Goal: Task Accomplishment & Management: Manage account settings

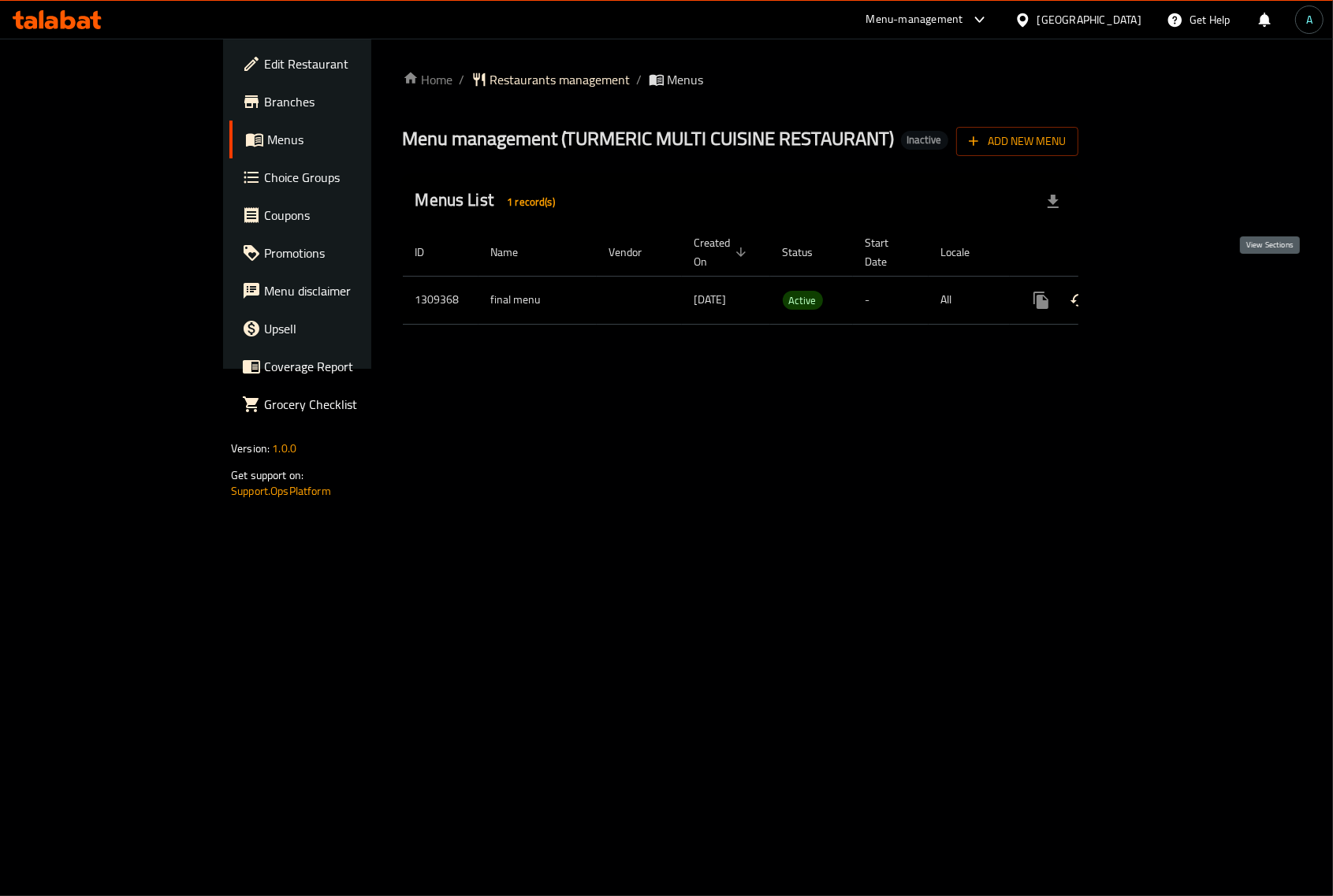
click at [1165, 291] on icon "enhanced table" at bounding box center [1155, 300] width 19 height 19
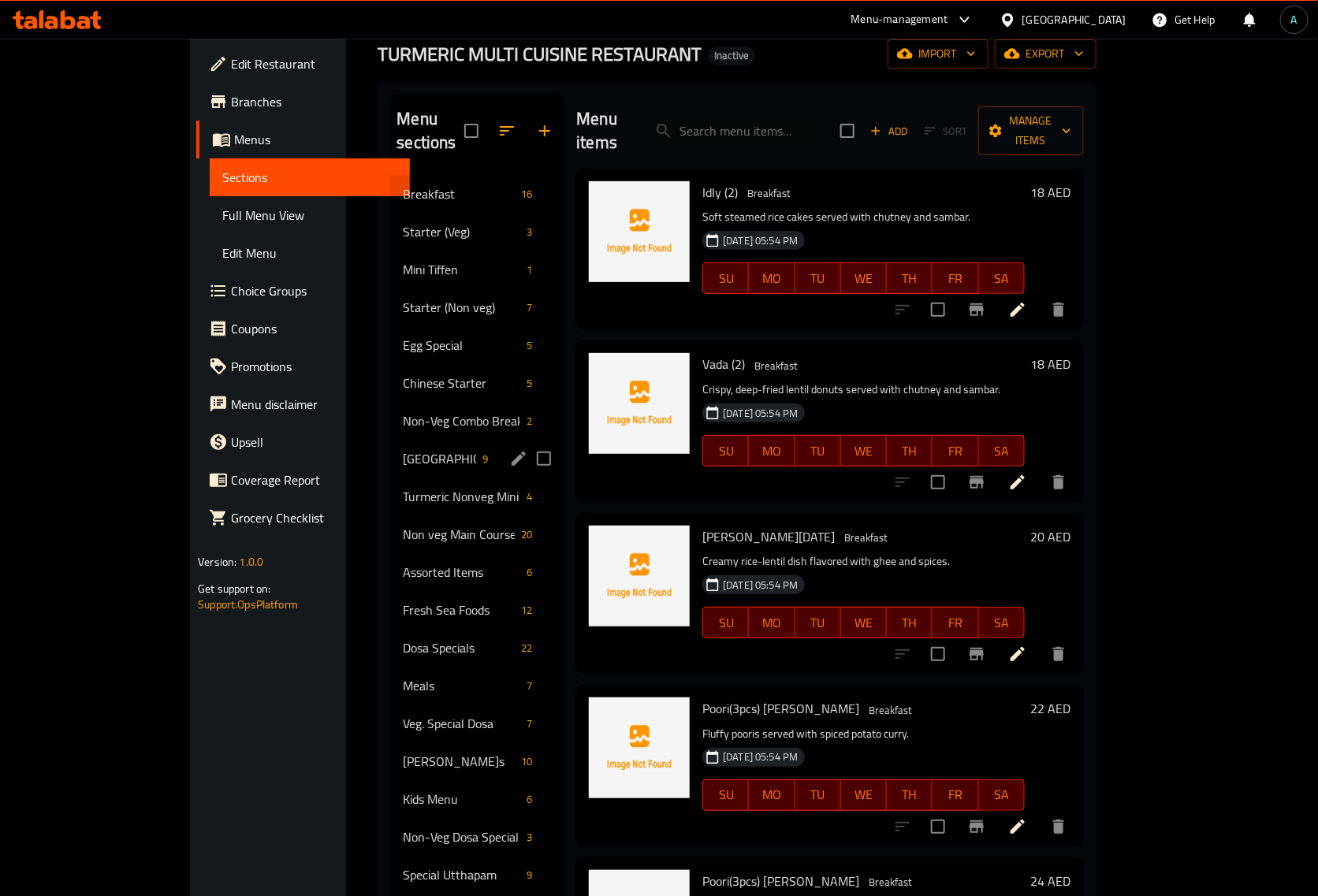
scroll to position [37, 0]
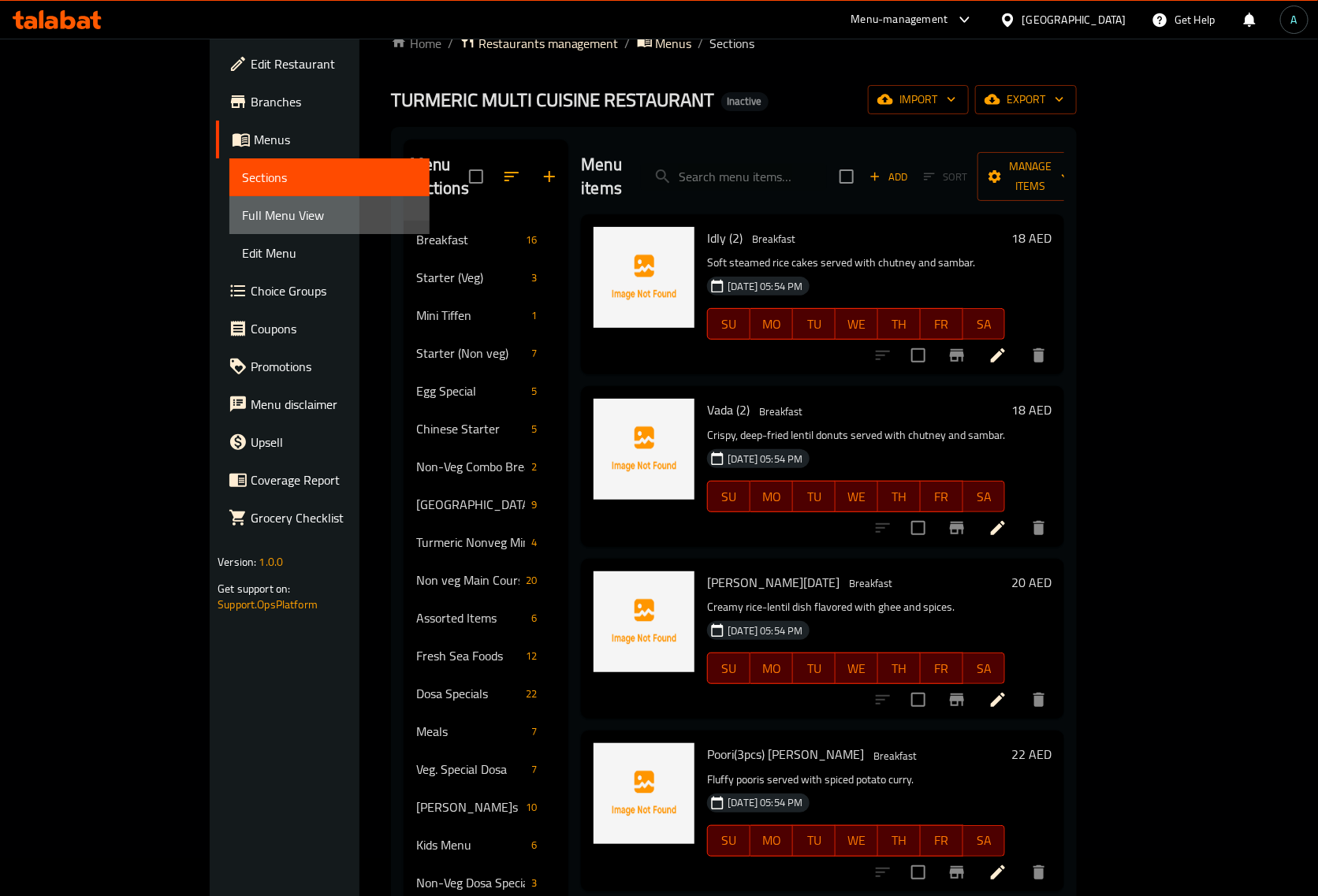
click at [242, 213] on span "Full Menu View" at bounding box center [329, 214] width 175 height 19
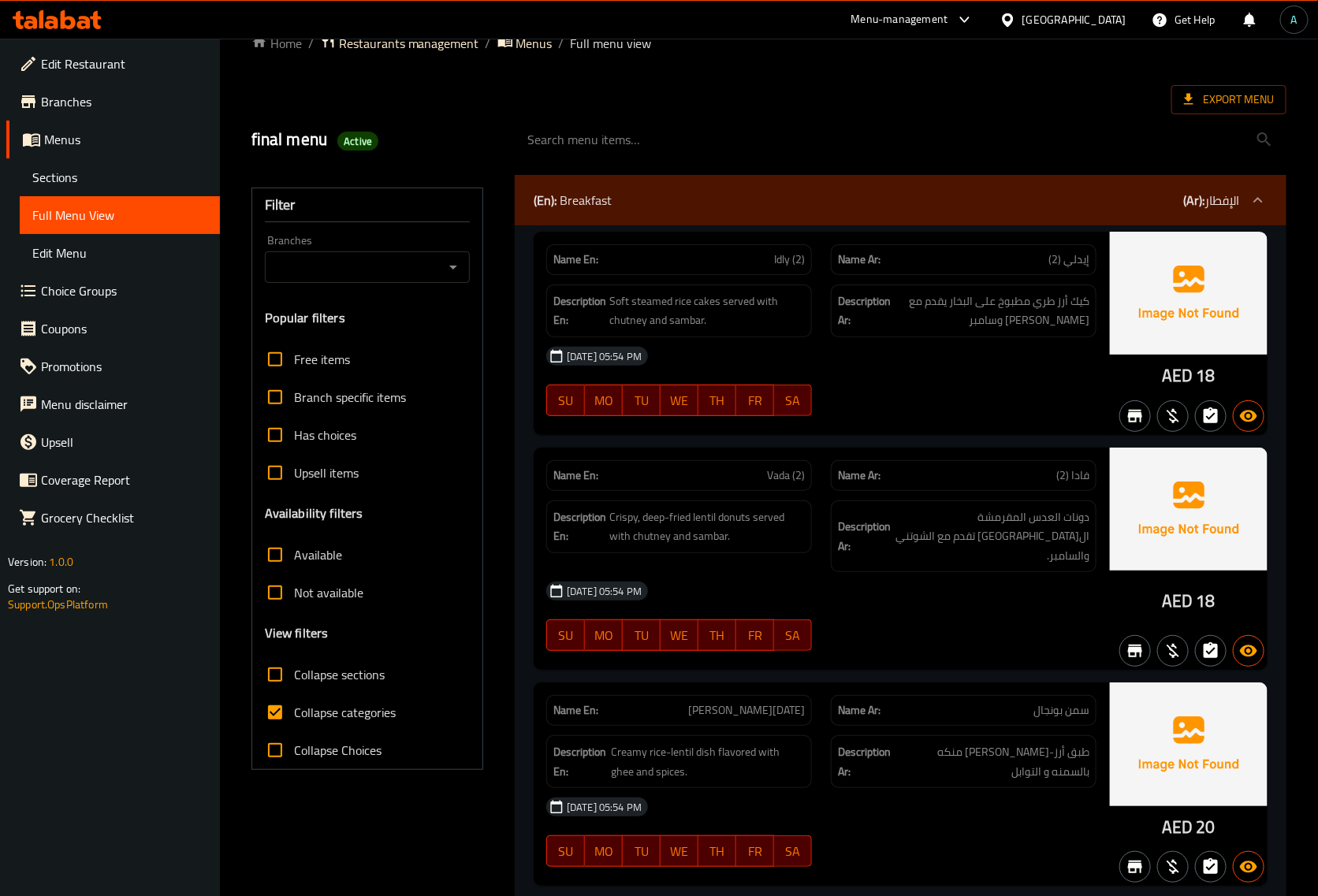
click at [336, 718] on span "Collapse categories" at bounding box center [345, 712] width 102 height 19
click at [294, 718] on input "Collapse categories" at bounding box center [275, 713] width 38 height 38
checkbox input "false"
drag, startPoint x: 1160, startPoint y: 376, endPoint x: 1196, endPoint y: 376, distance: 36.0
click at [1196, 376] on div "AED 18" at bounding box center [1189, 334] width 158 height 204
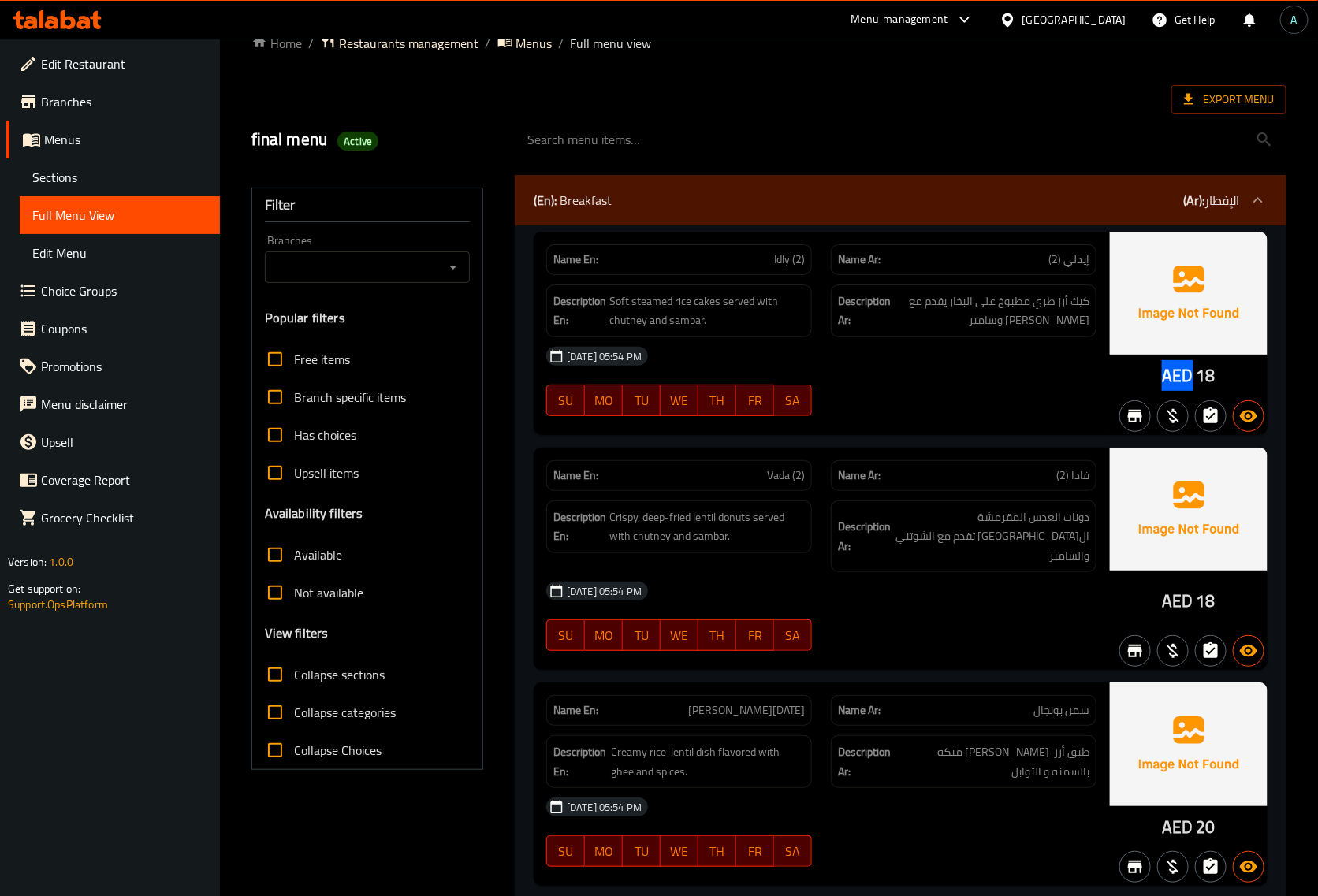
copy span "AED"
click at [361, 138] on span "Active" at bounding box center [358, 141] width 41 height 15
copy span "Active"
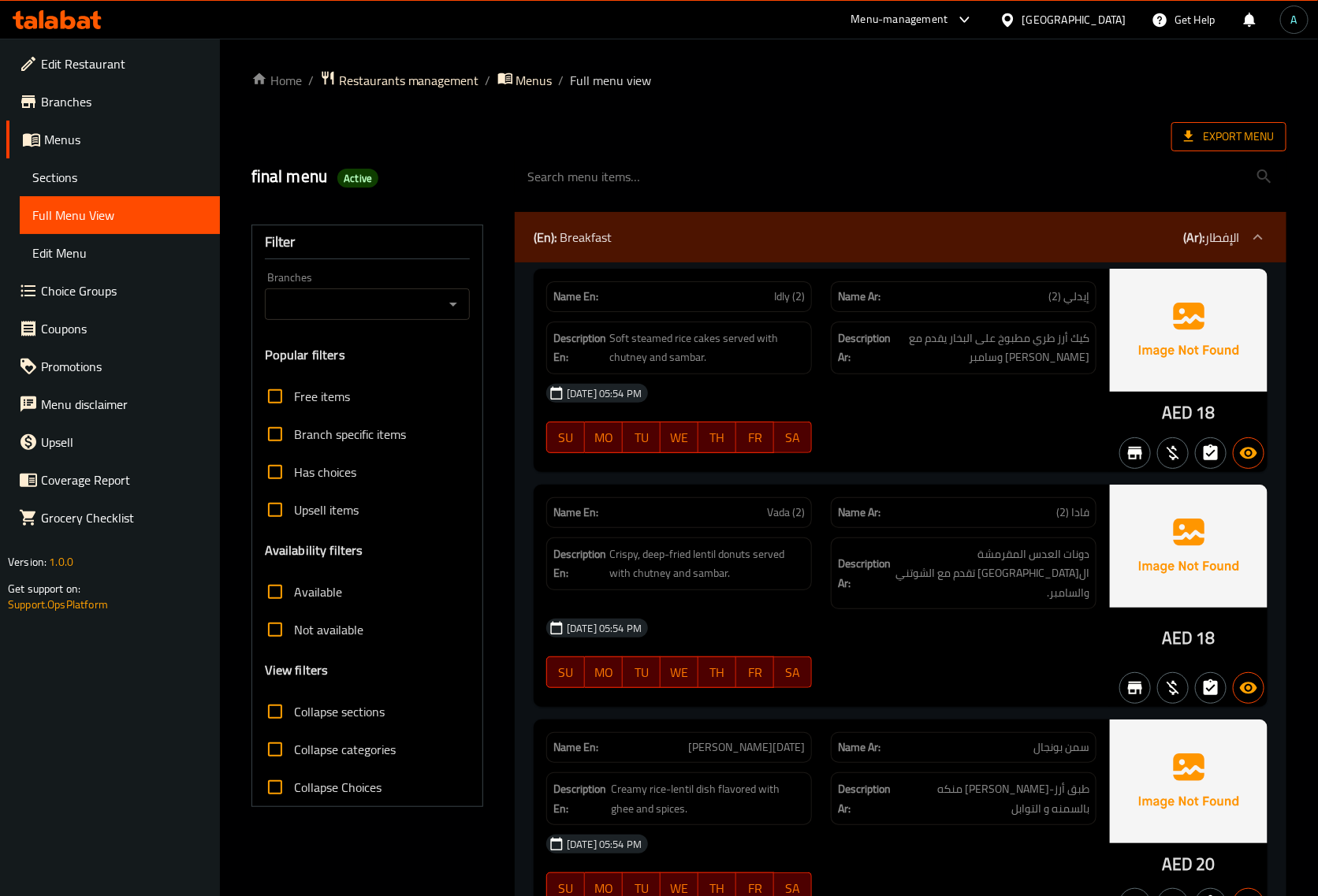
click at [1236, 123] on span "Export Menu" at bounding box center [1229, 137] width 116 height 29
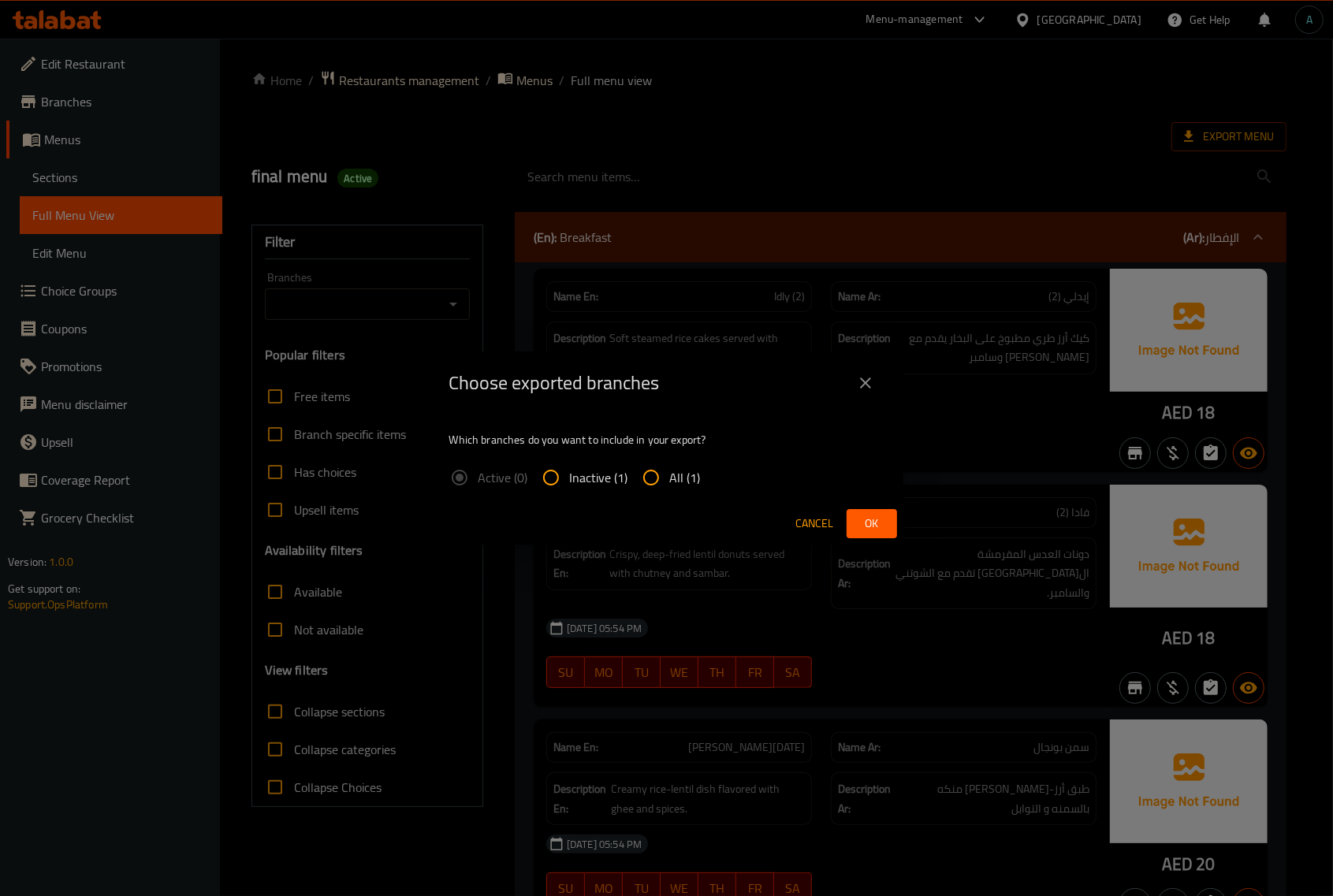
click at [658, 476] on input "All (1)" at bounding box center [651, 478] width 38 height 38
radio input "true"
click at [883, 524] on span "Ok" at bounding box center [873, 524] width 25 height 20
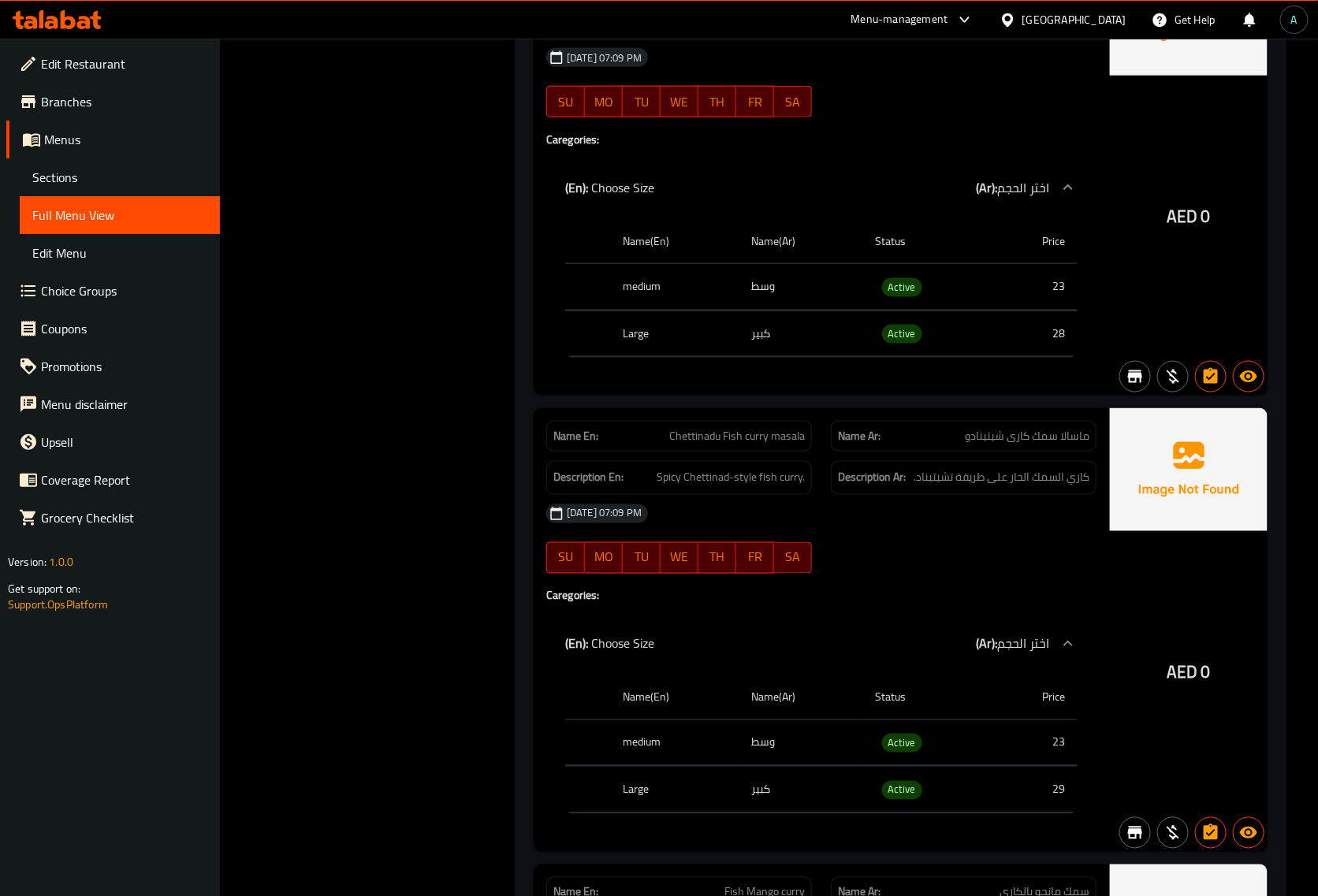
scroll to position [50457, 0]
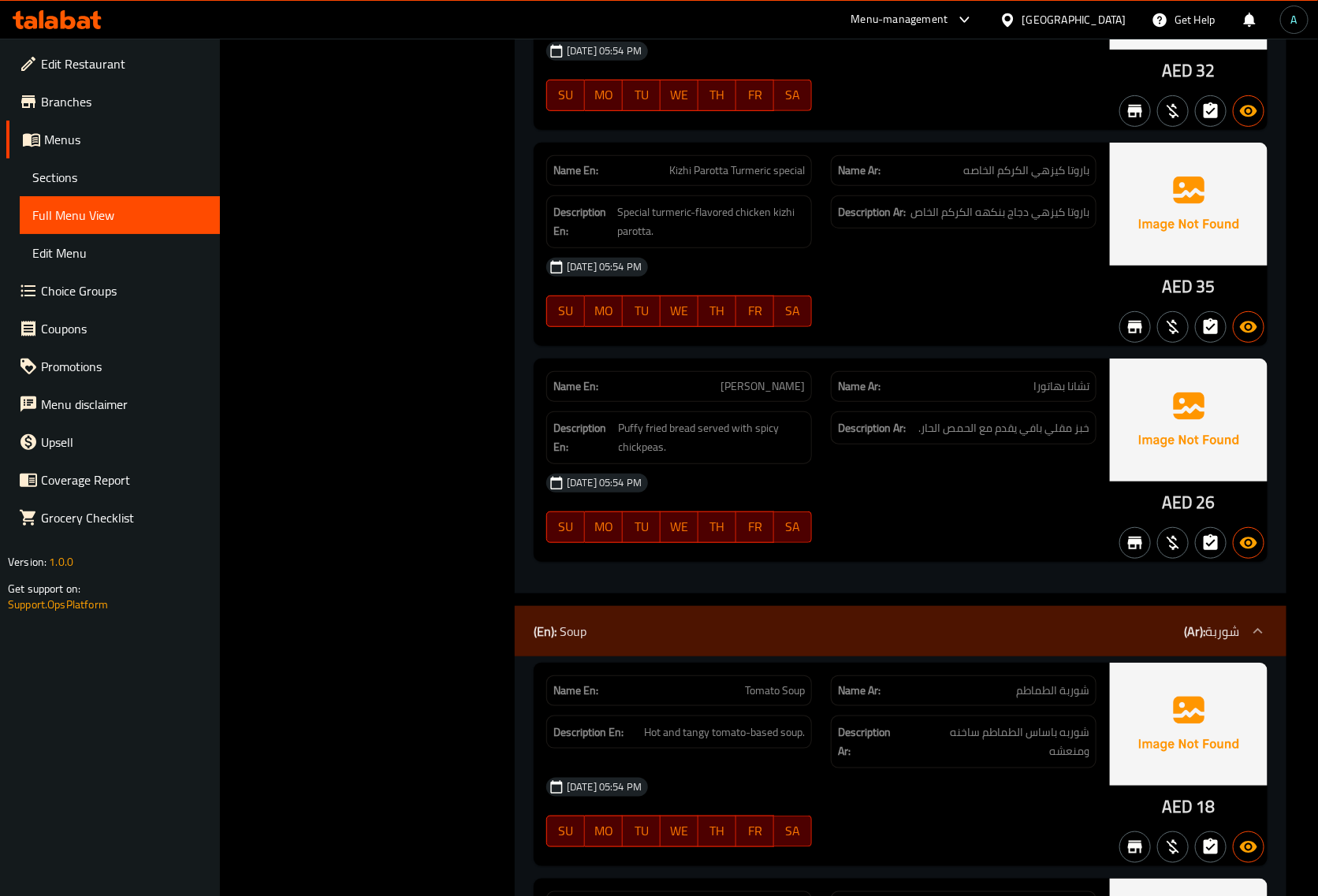
scroll to position [47719, 0]
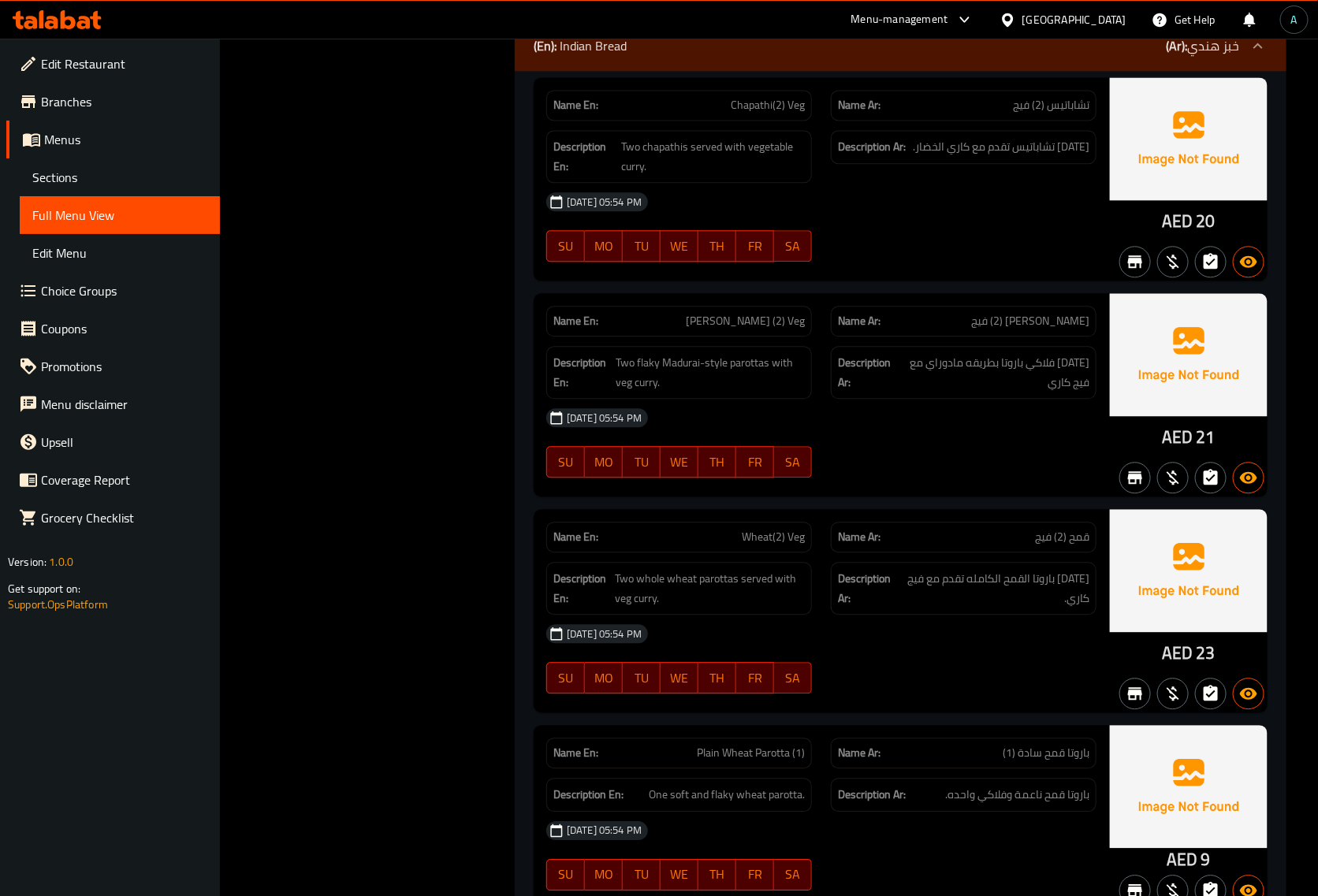
scroll to position [46249, 0]
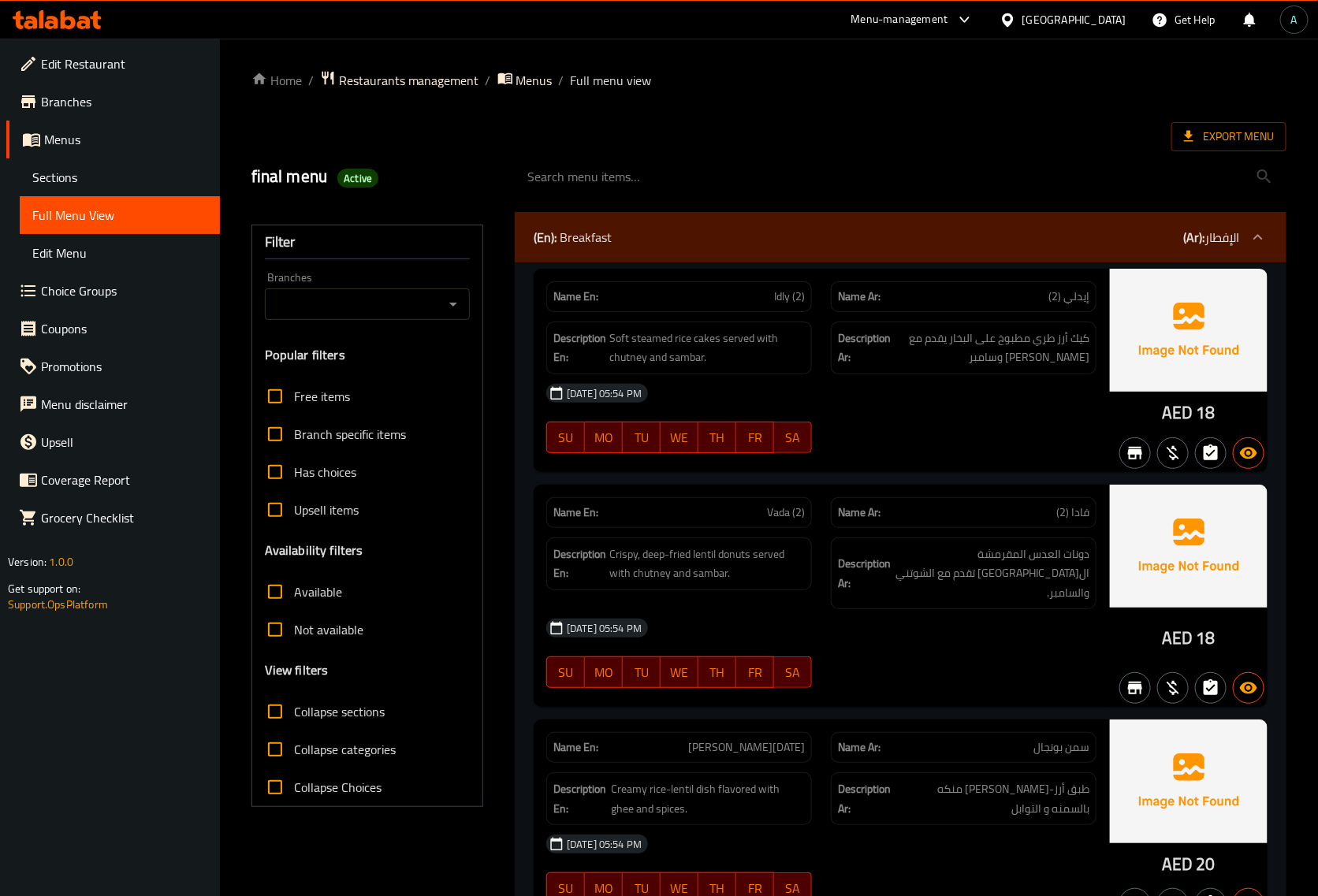
scroll to position [31653, 0]
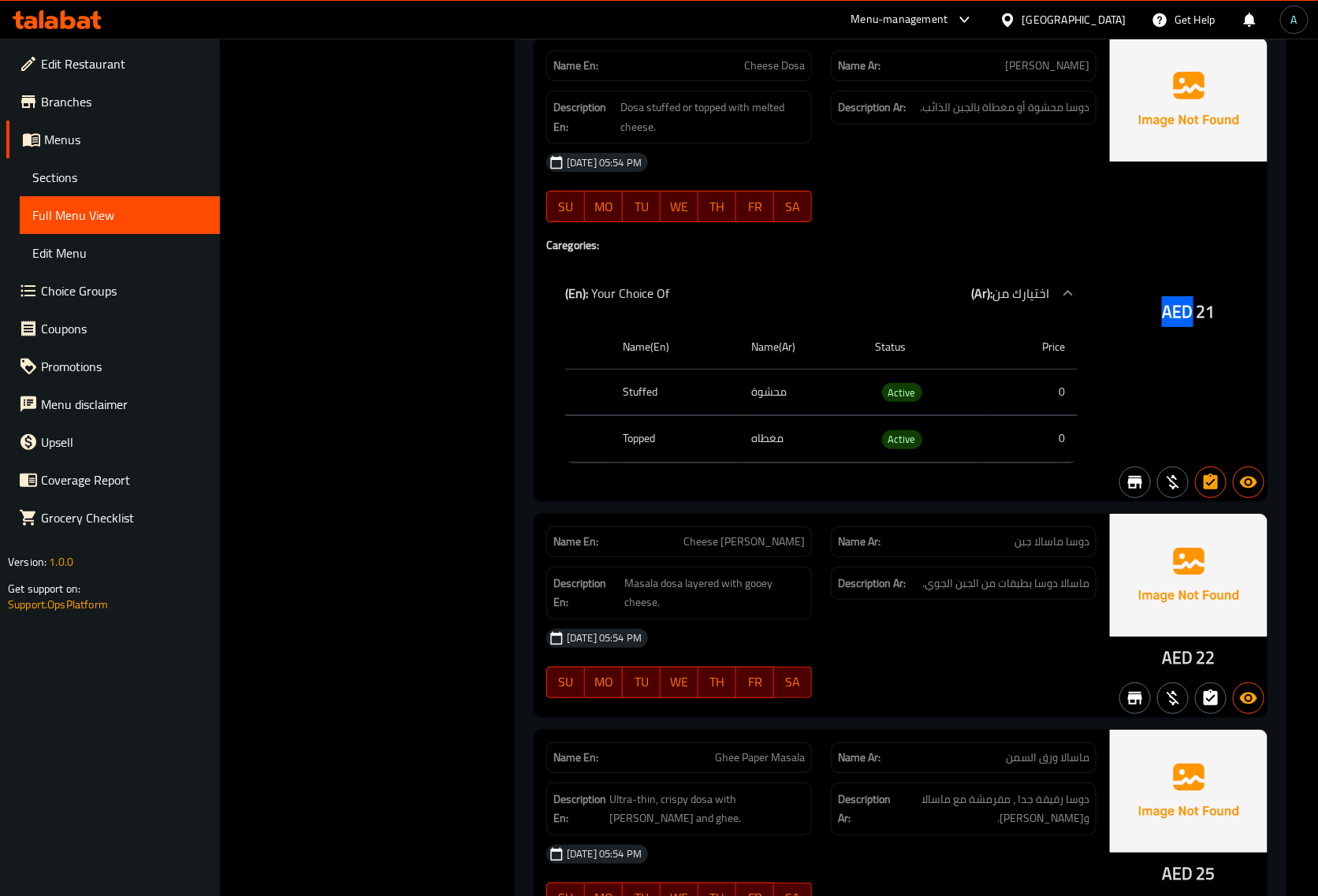
drag, startPoint x: 1167, startPoint y: 317, endPoint x: 1188, endPoint y: 321, distance: 21.4
copy span "AED"
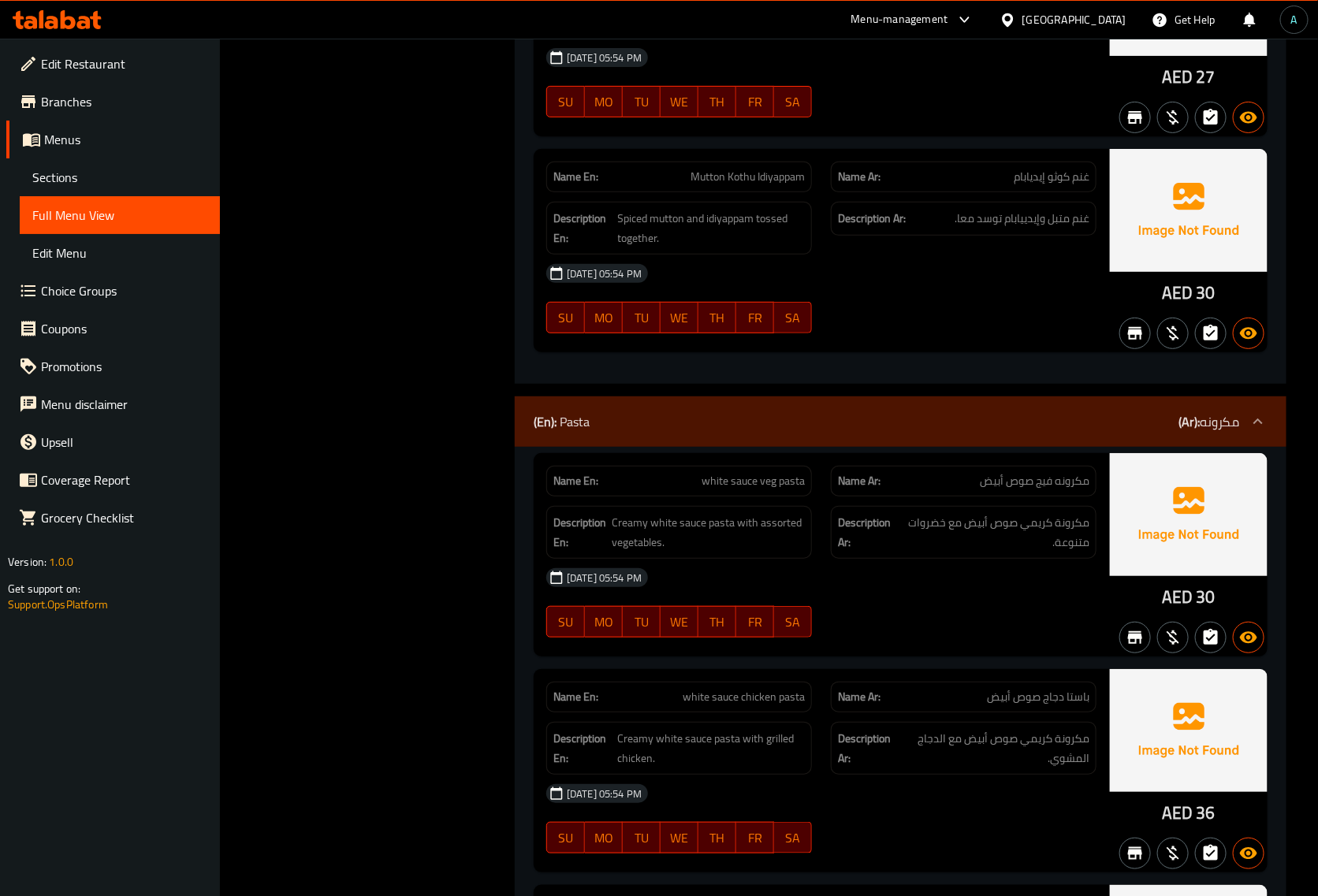
scroll to position [45056, 0]
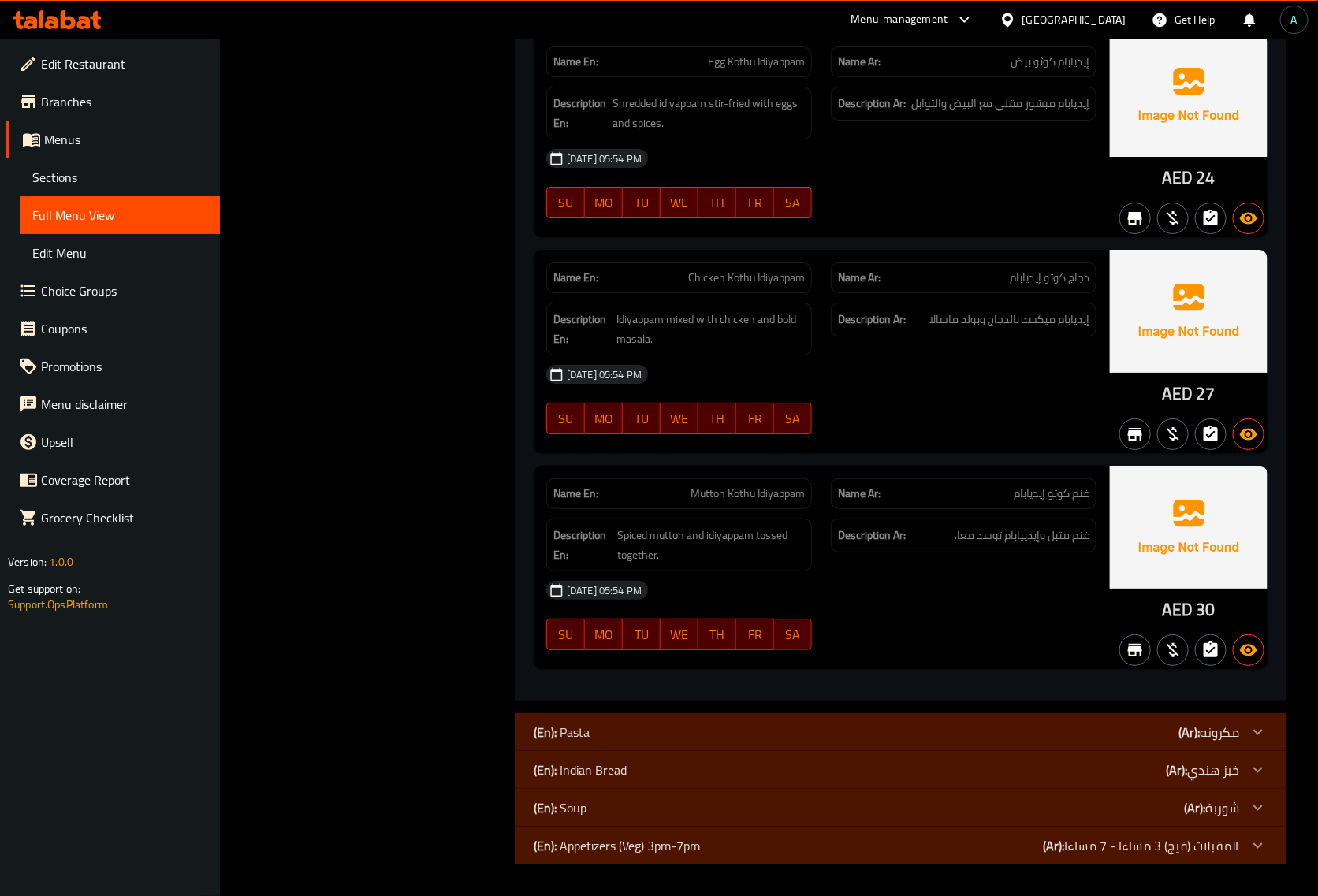
scroll to position [44729, 0]
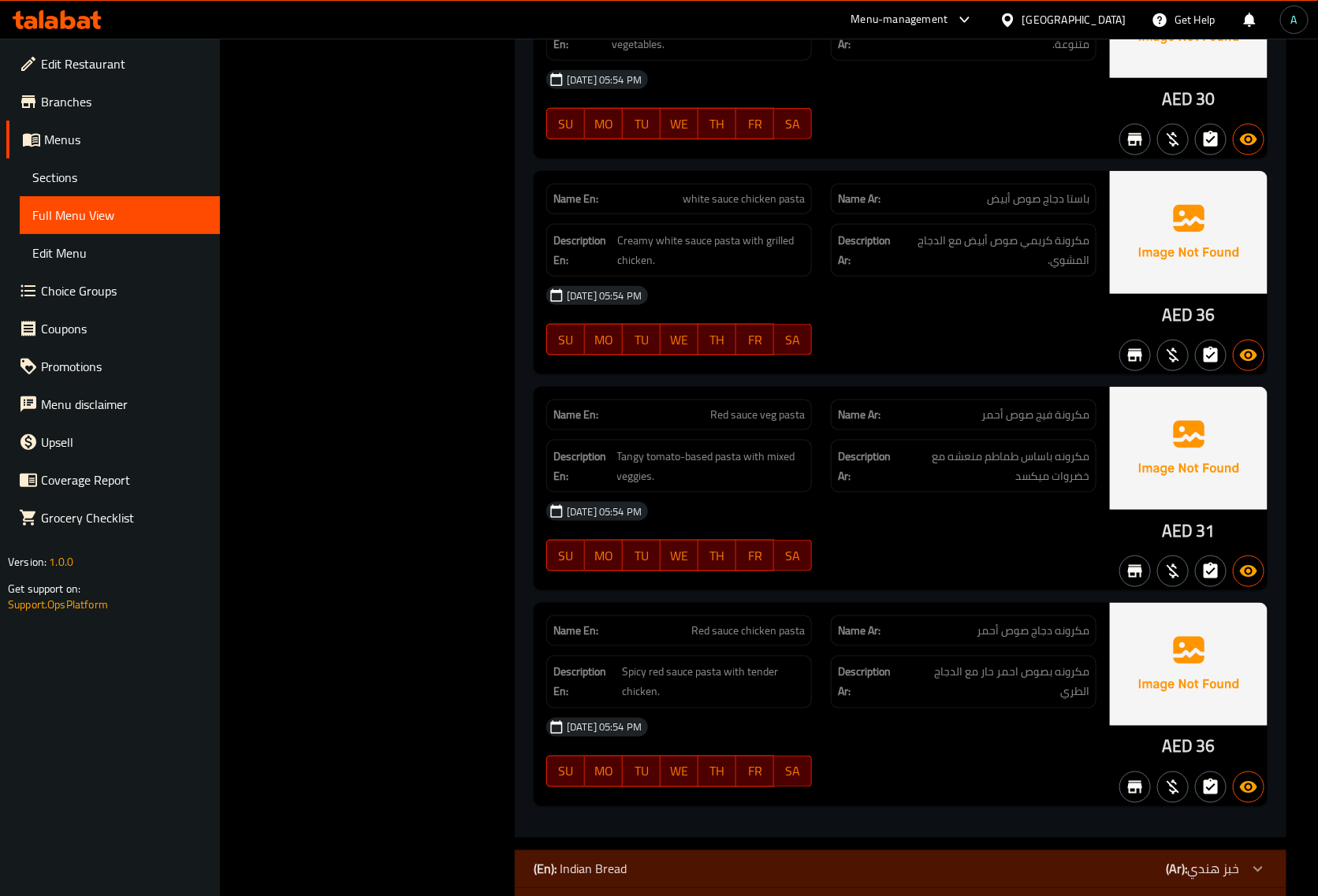
scroll to position [45253, 0]
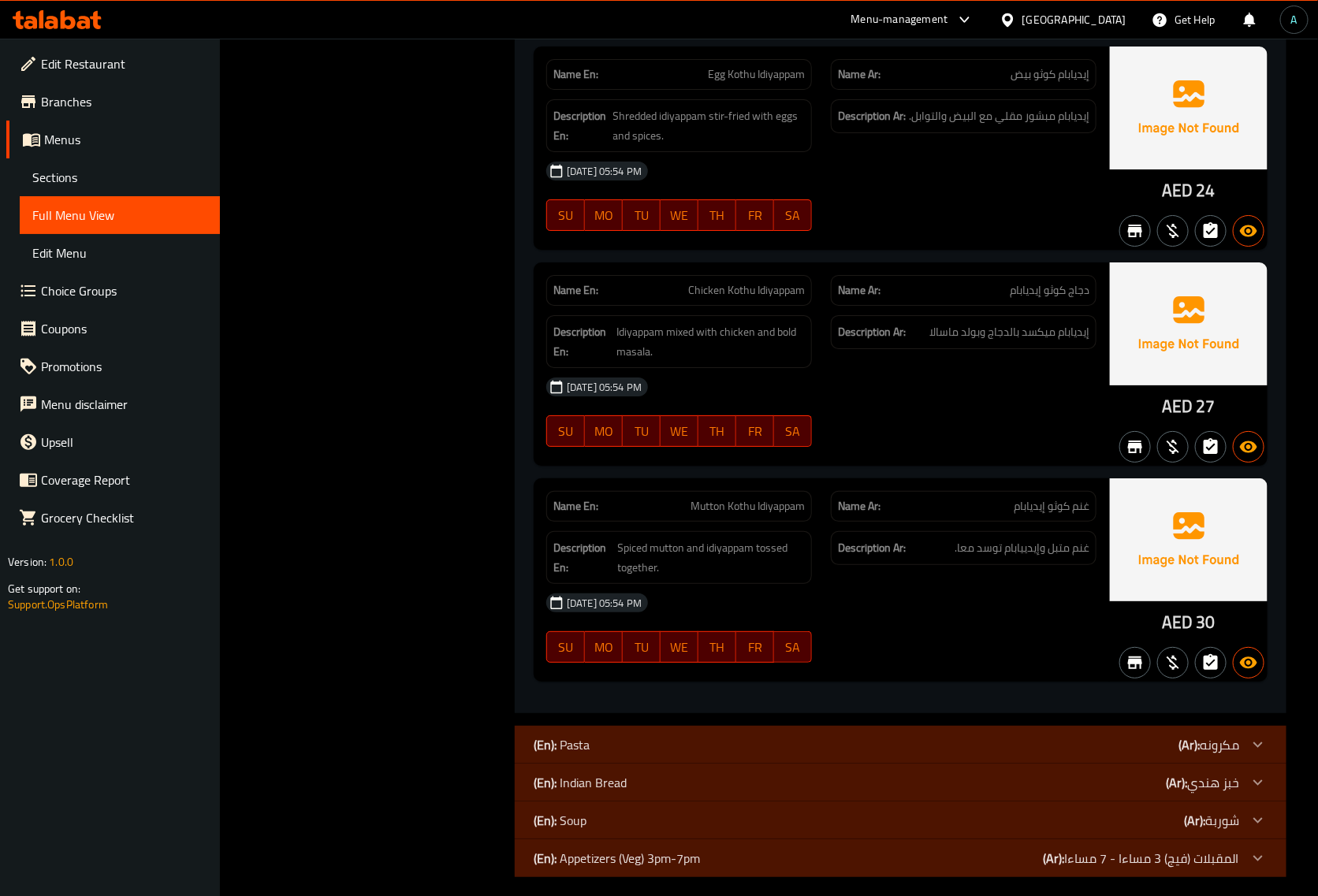
scroll to position [44729, 0]
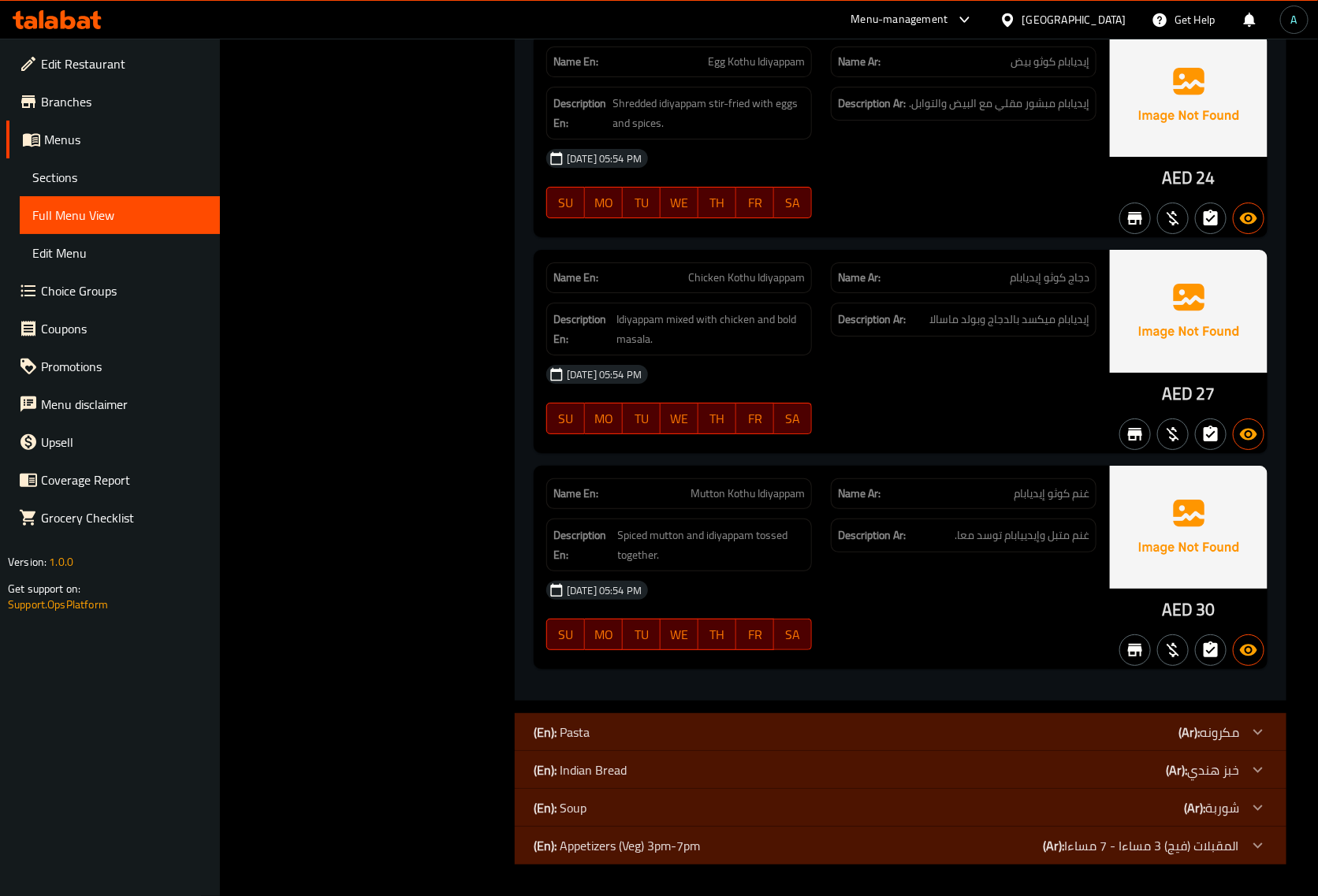
click at [55, 12] on icon at bounding box center [57, 19] width 89 height 19
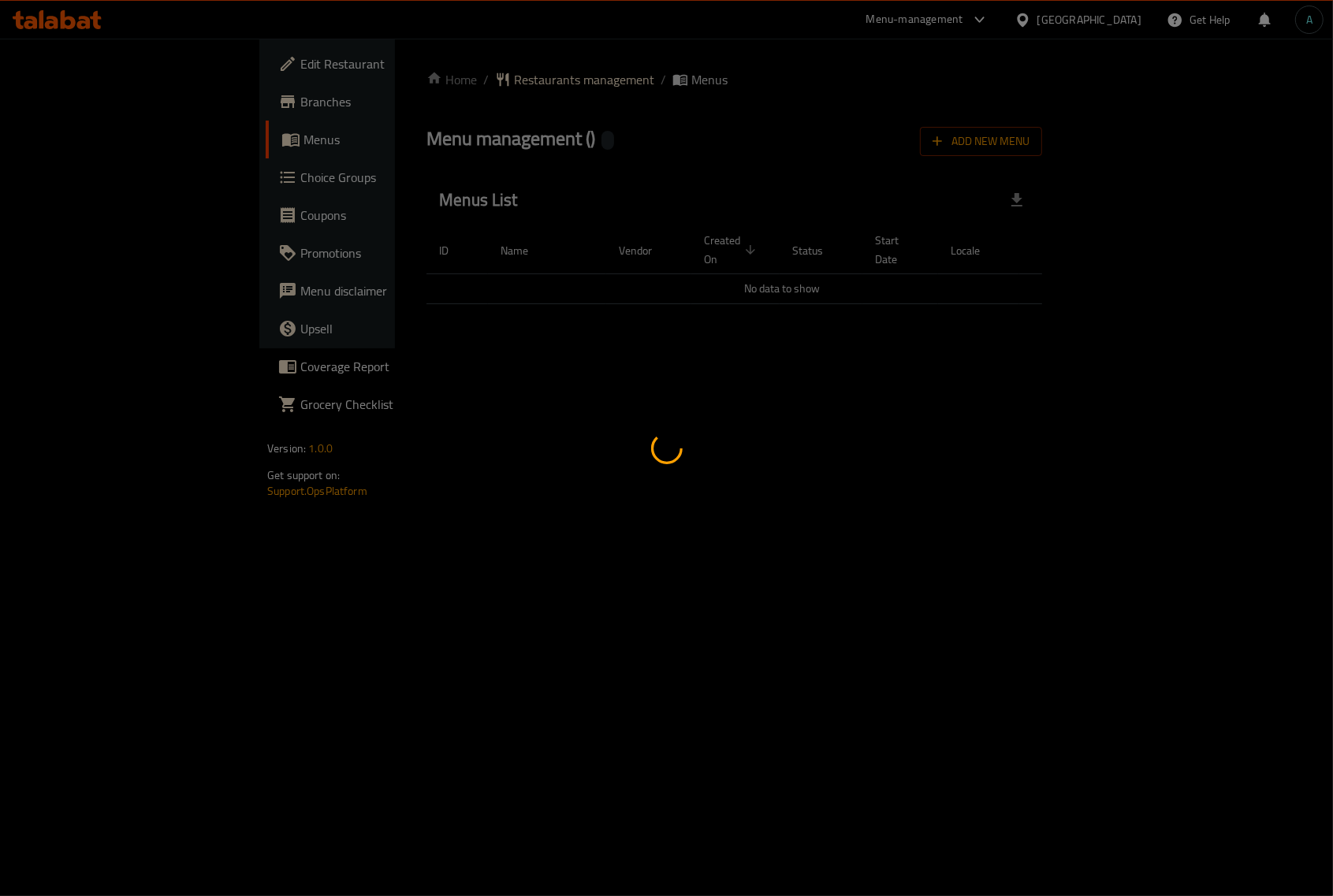
click at [1051, 158] on div at bounding box center [666, 448] width 1333 height 896
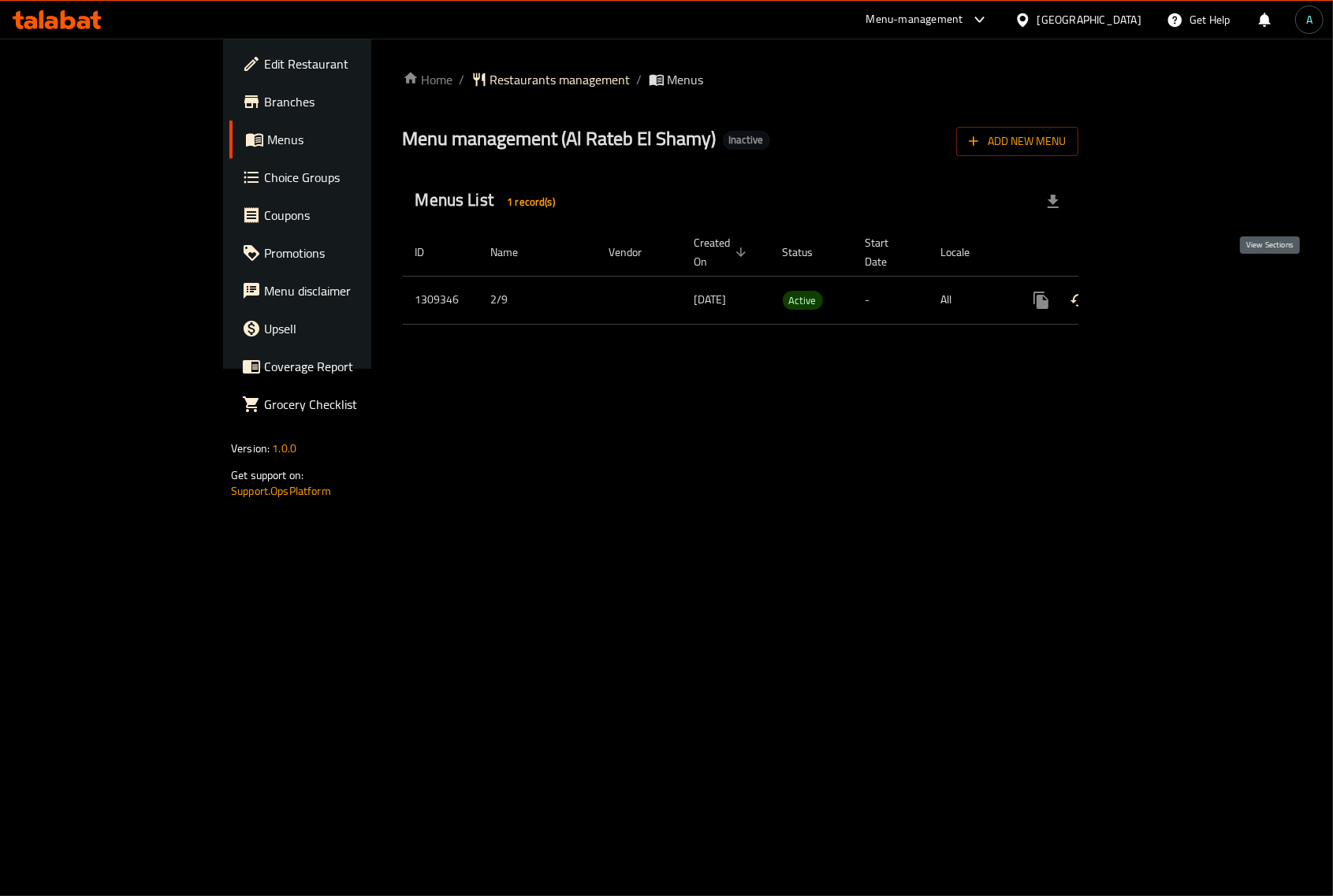
click at [1165, 291] on icon "enhanced table" at bounding box center [1155, 300] width 19 height 19
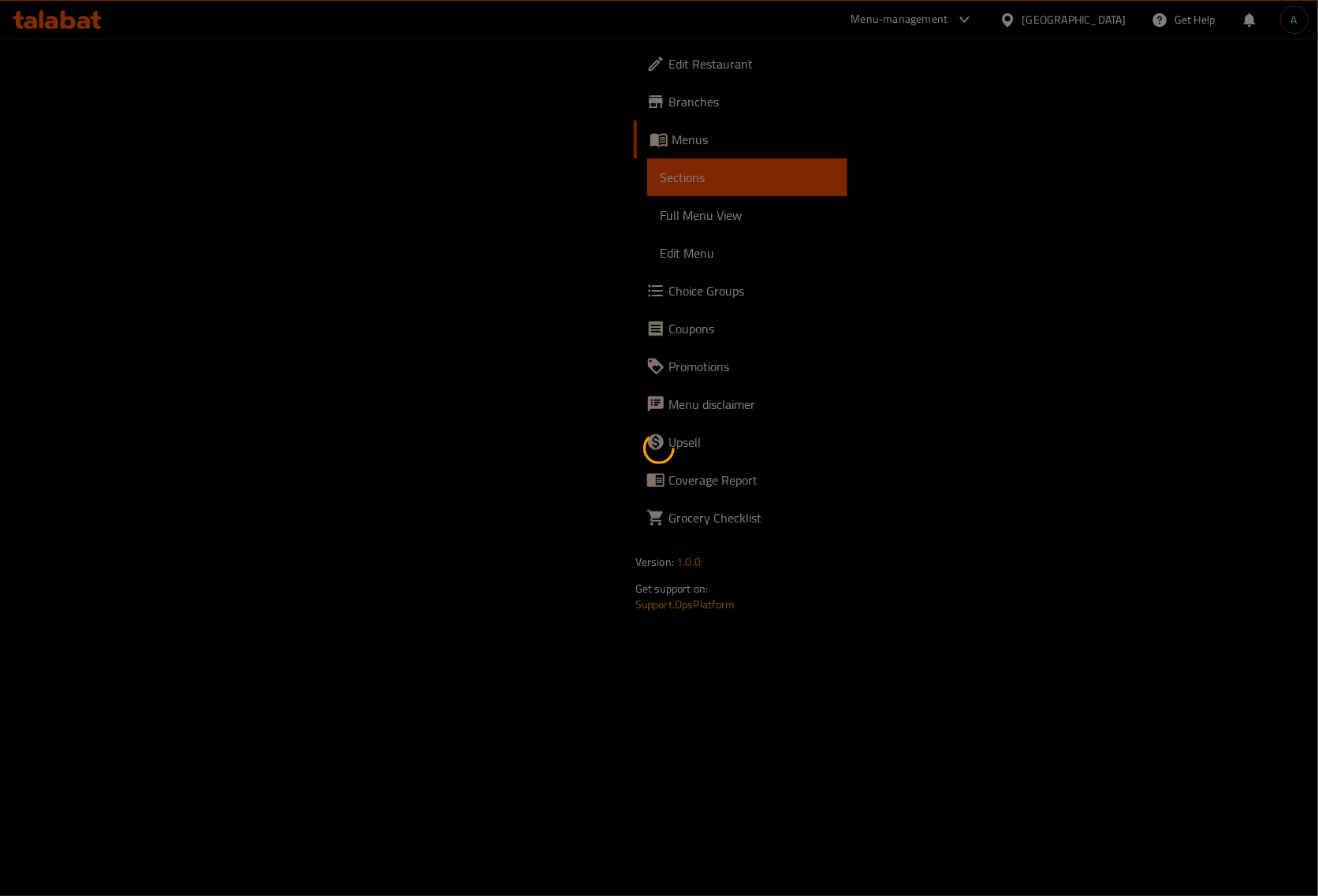
click at [660, 219] on span "Full Menu View" at bounding box center [747, 214] width 175 height 19
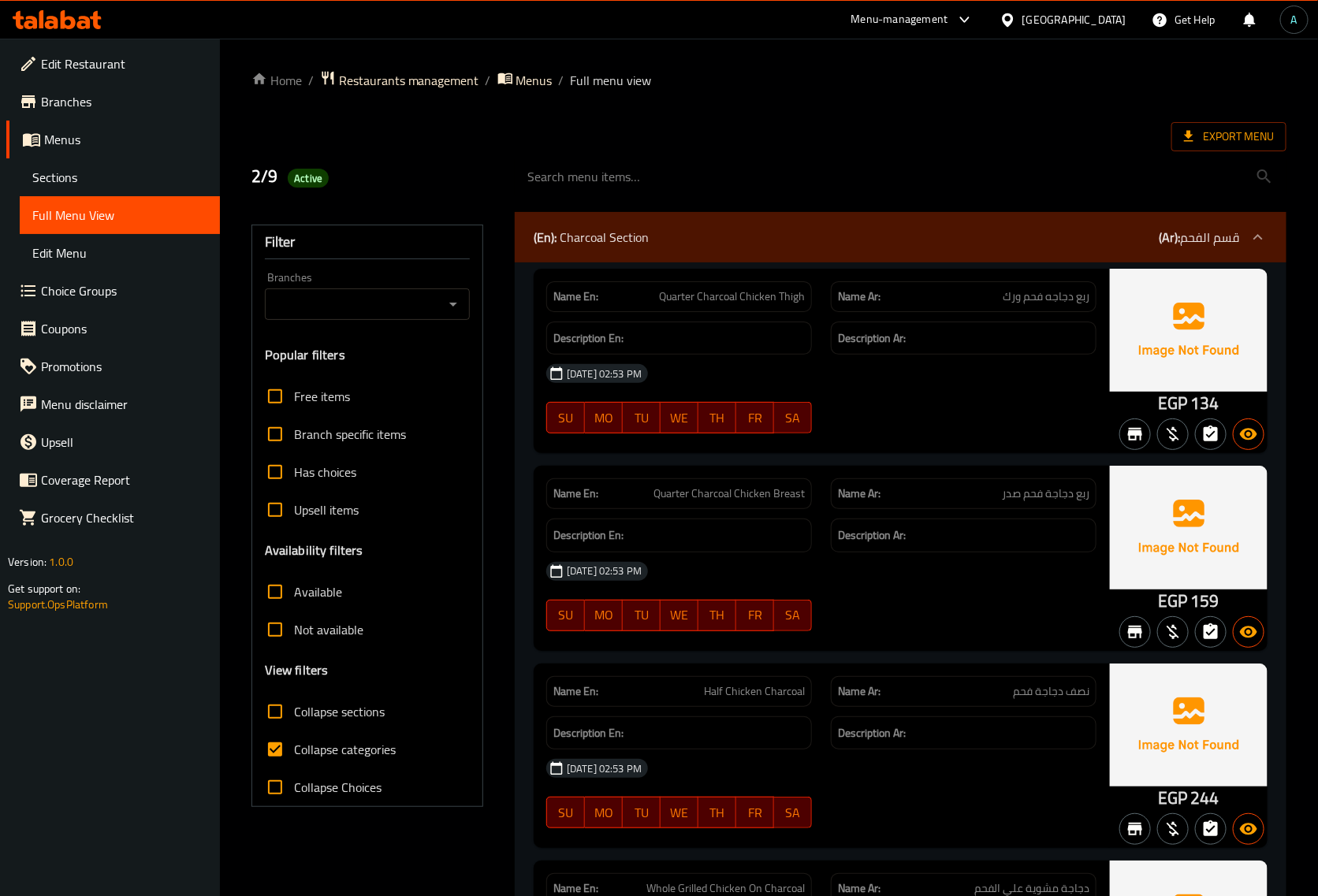
click at [79, 219] on span "Full Menu View" at bounding box center [119, 214] width 175 height 19
click at [320, 745] on span "Collapse categories" at bounding box center [345, 749] width 102 height 19
click at [294, 745] on input "Collapse categories" at bounding box center [275, 749] width 38 height 38
checkbox input "false"
drag, startPoint x: 1160, startPoint y: 399, endPoint x: 1187, endPoint y: 400, distance: 27.0
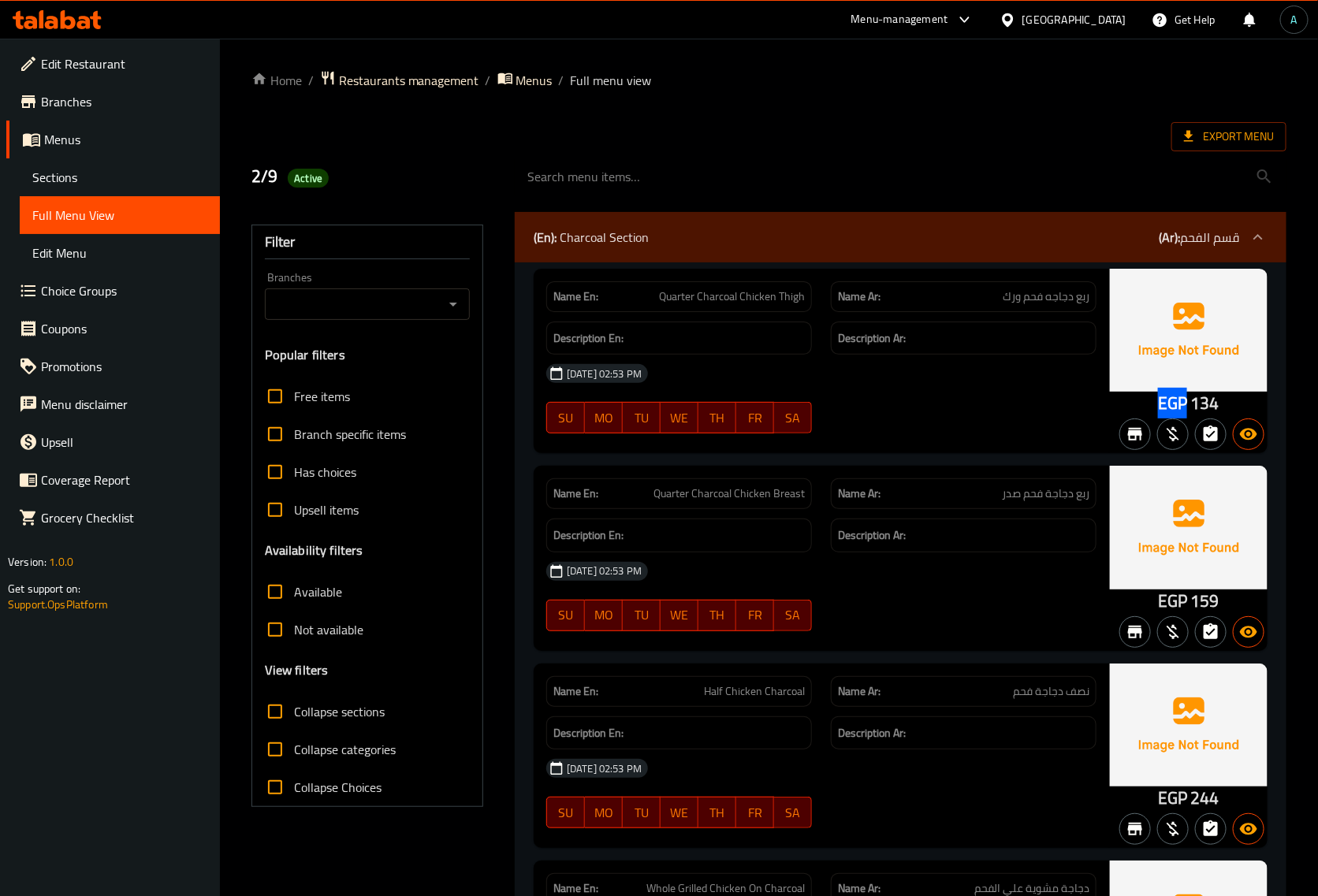
click at [1187, 400] on span "EGP" at bounding box center [1173, 402] width 29 height 30
copy span "EGP"
click at [297, 178] on span "Active" at bounding box center [308, 178] width 41 height 15
copy span "Active"
